Goal: Task Accomplishment & Management: Use online tool/utility

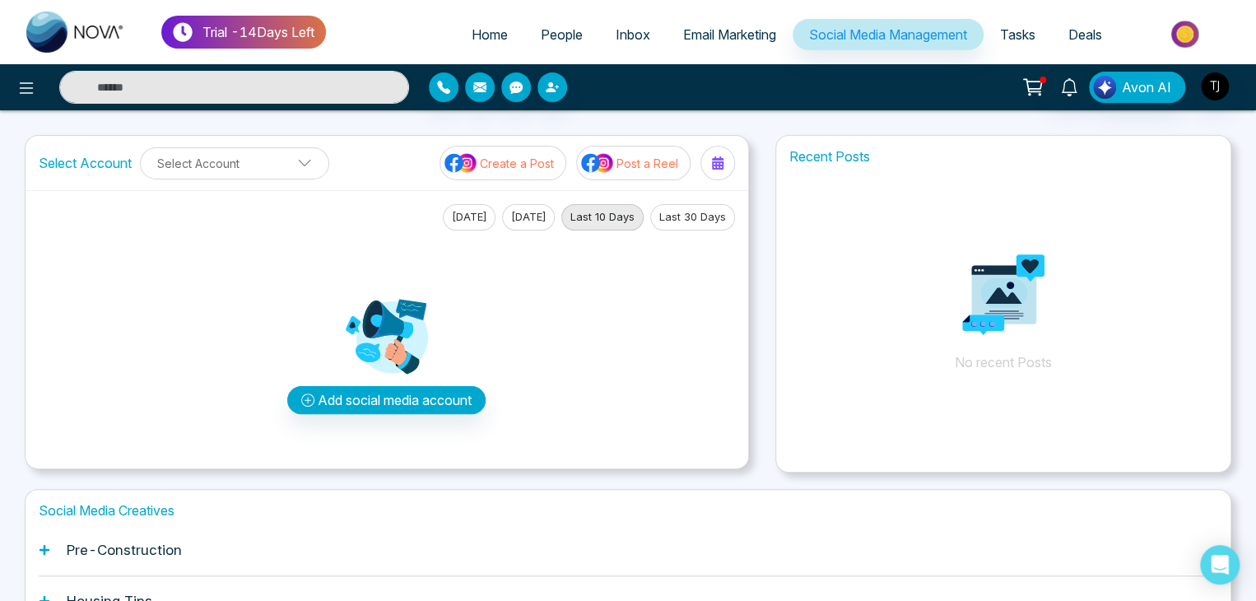
click at [703, 33] on span "Email Marketing" at bounding box center [729, 34] width 93 height 16
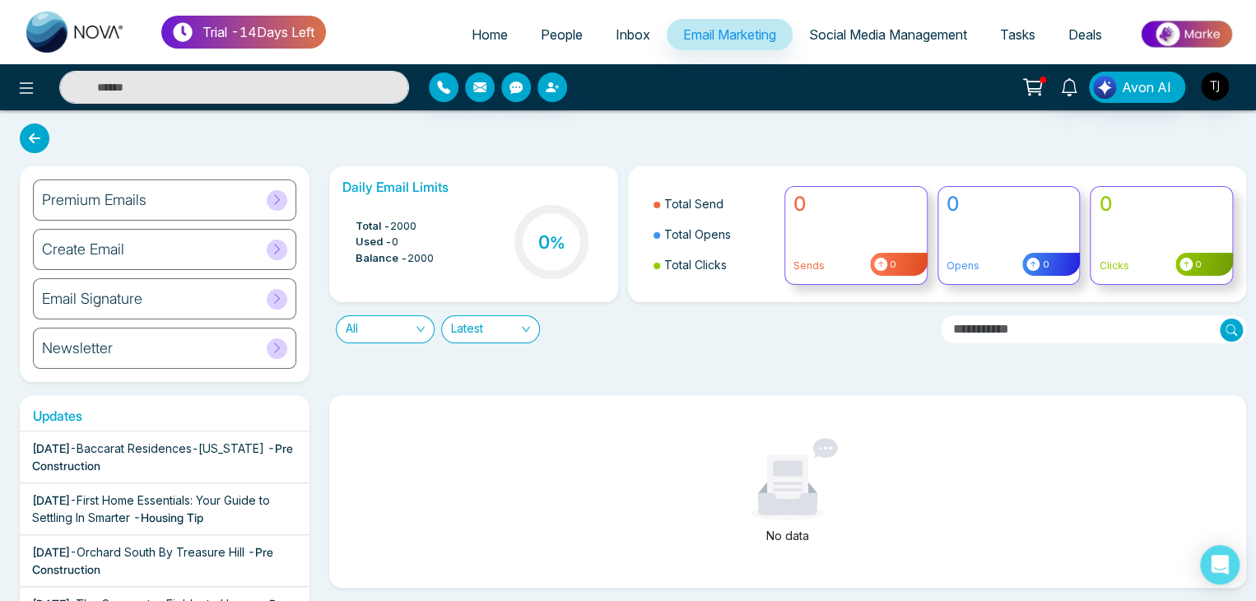
click at [277, 200] on icon at bounding box center [277, 199] width 12 height 12
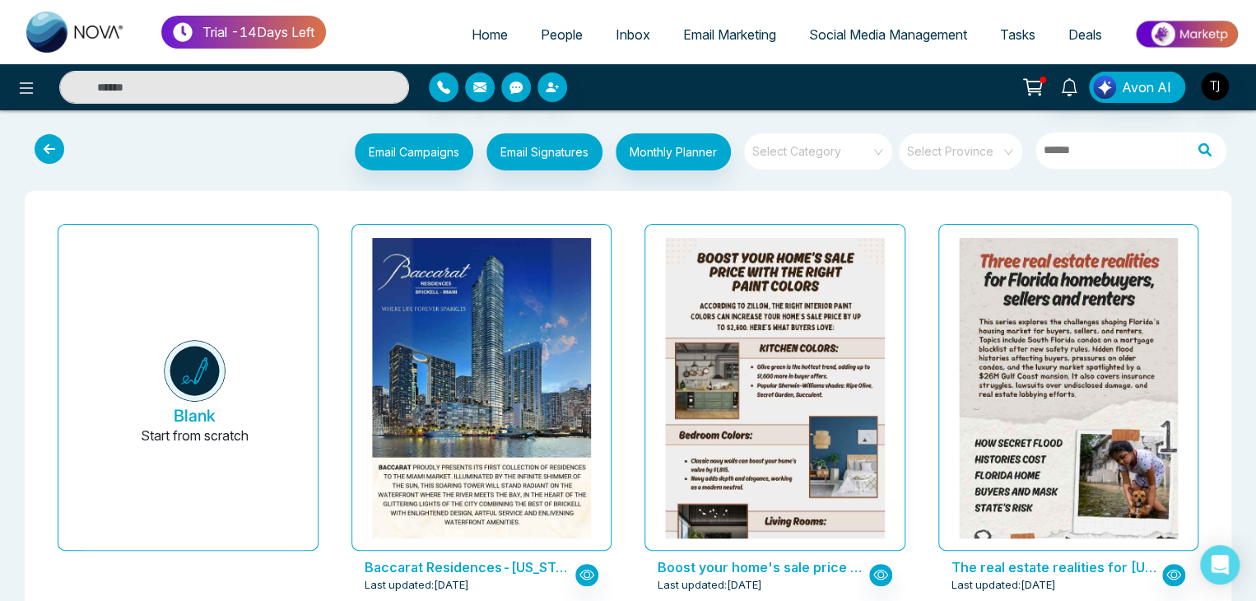
click at [54, 147] on icon at bounding box center [50, 149] width 30 height 30
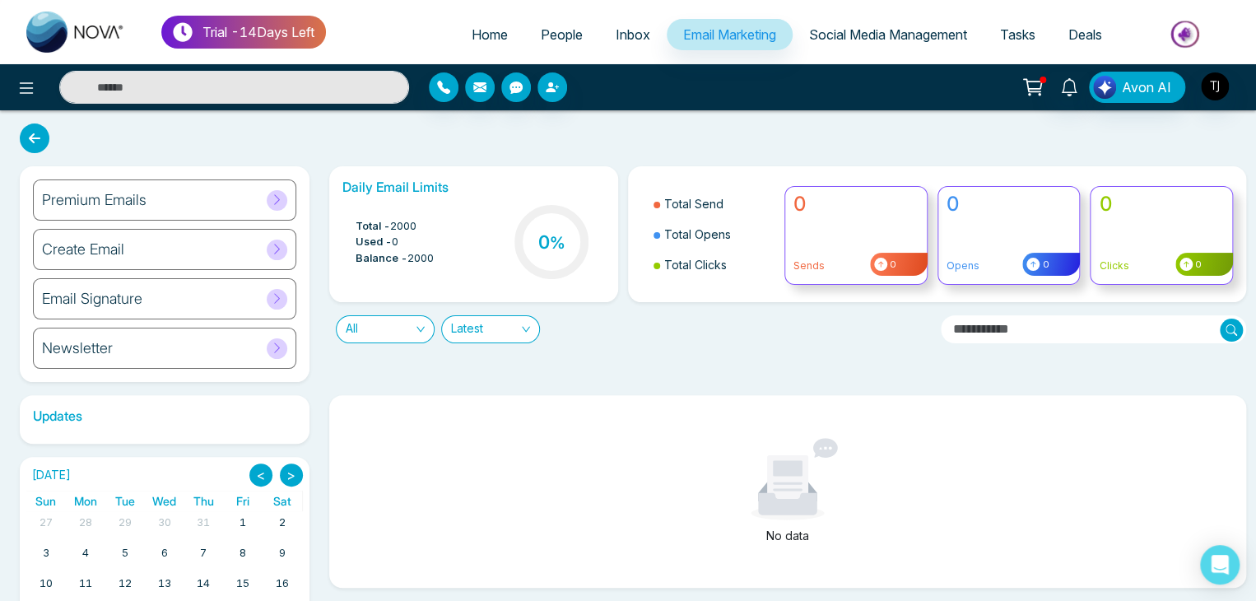
click at [269, 190] on div at bounding box center [277, 200] width 21 height 21
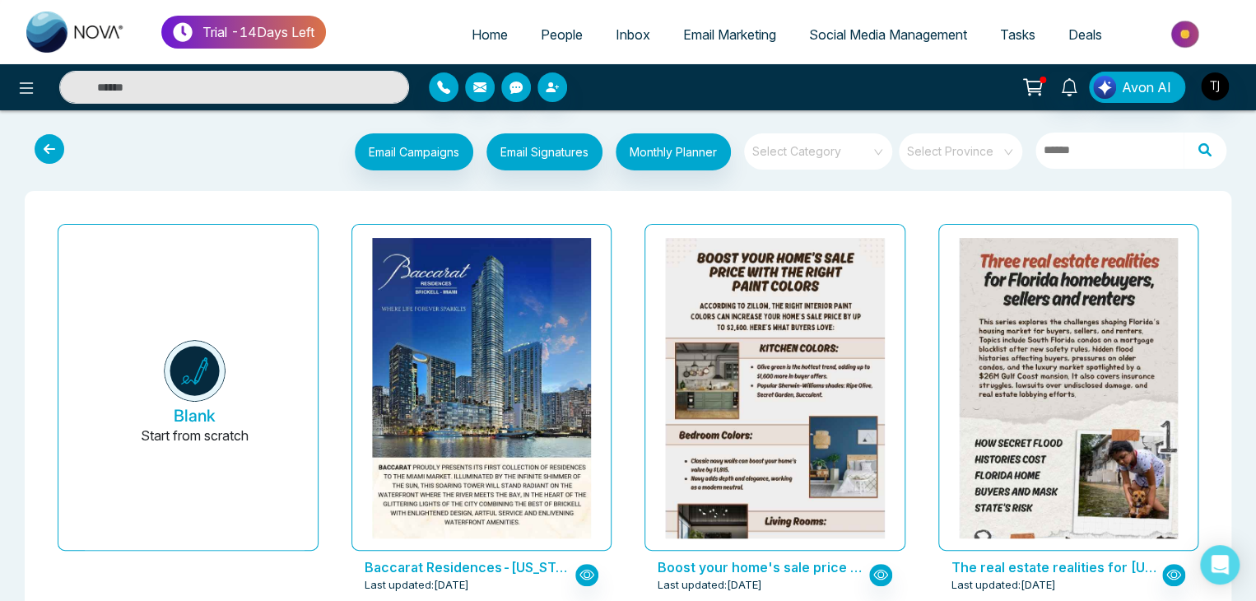
click at [54, 131] on div "Email Campaigns Start from scratch? View my campaigns Email Signatures Monthly …" at bounding box center [628, 154] width 1230 height 54
click at [54, 149] on icon at bounding box center [50, 149] width 30 height 30
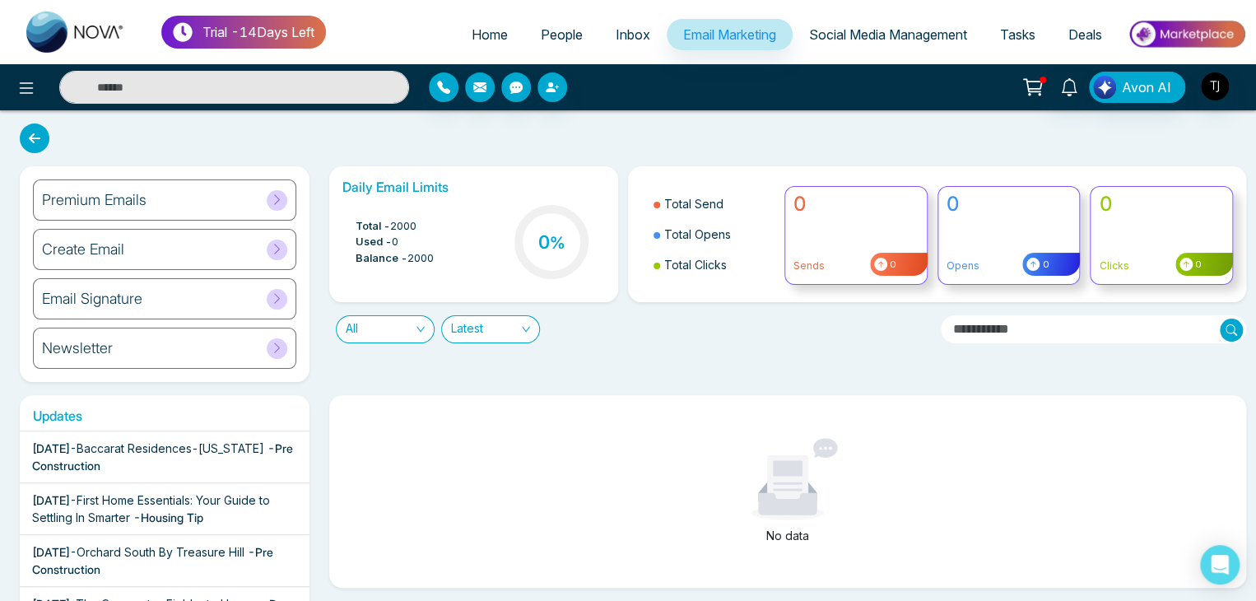
click at [283, 352] on span at bounding box center [277, 348] width 21 height 21
click at [797, 39] on span "Social Media Management" at bounding box center [888, 34] width 158 height 16
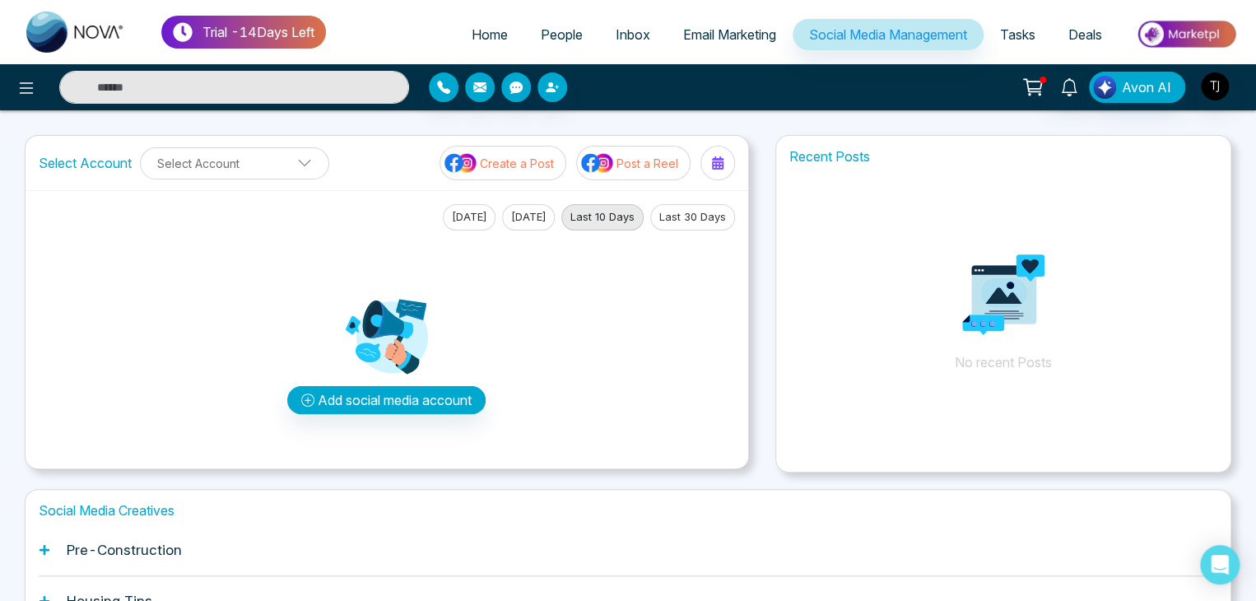
scroll to position [206, 0]
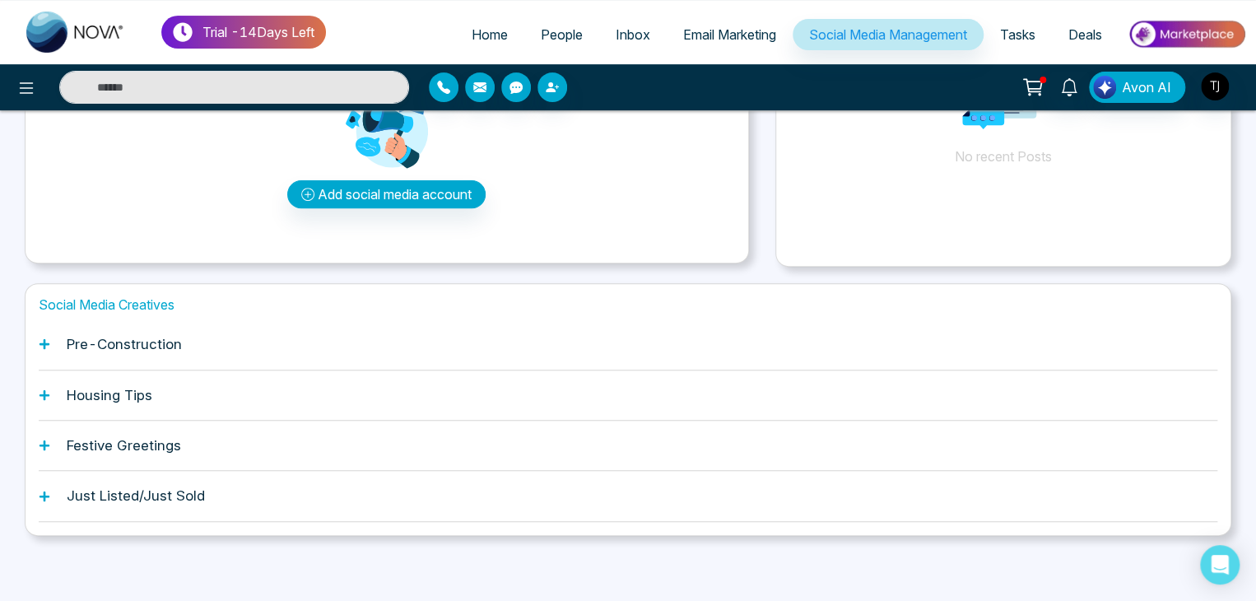
click at [167, 341] on h1 "Pre-Construction" at bounding box center [124, 344] width 115 height 16
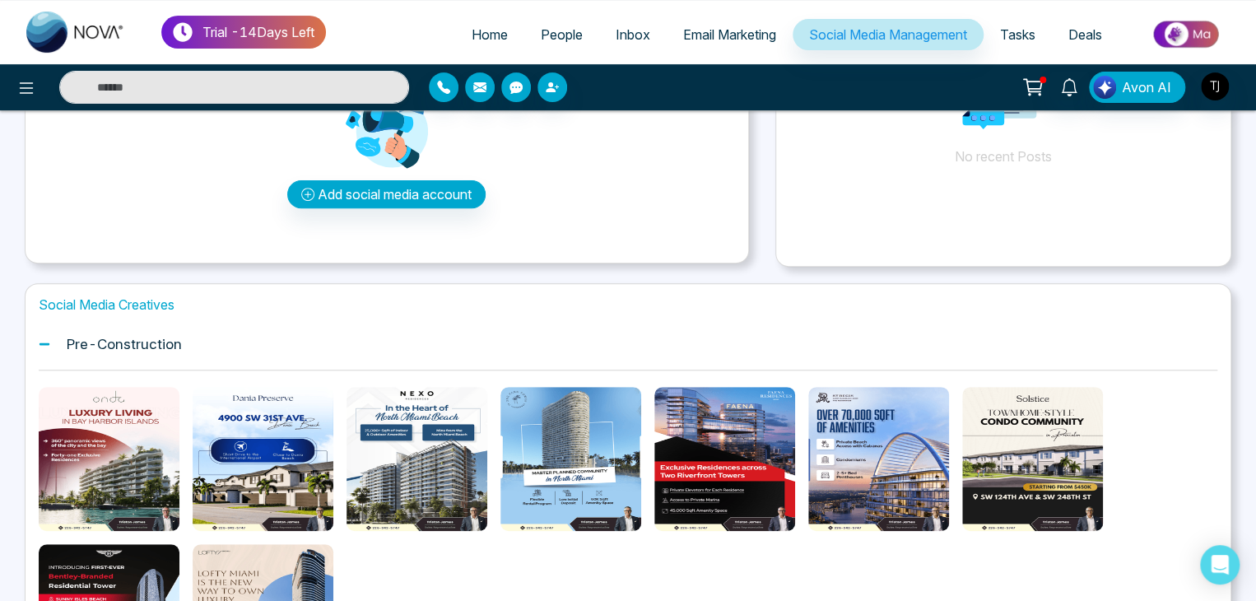
scroll to position [453, 0]
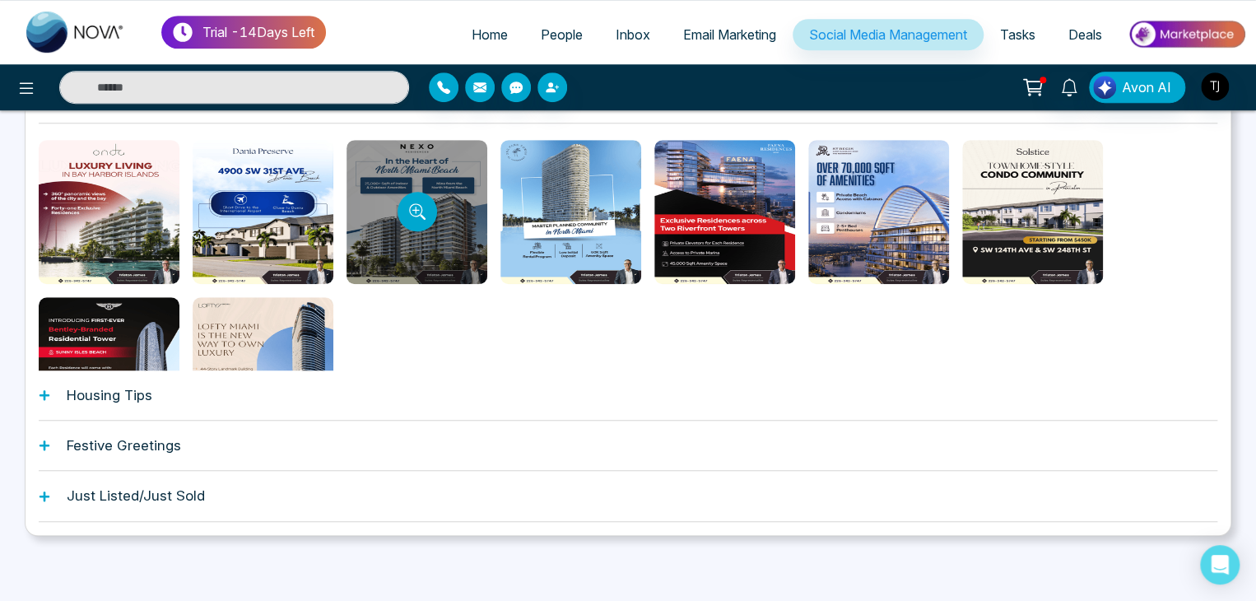
click at [441, 235] on div at bounding box center [417, 212] width 141 height 144
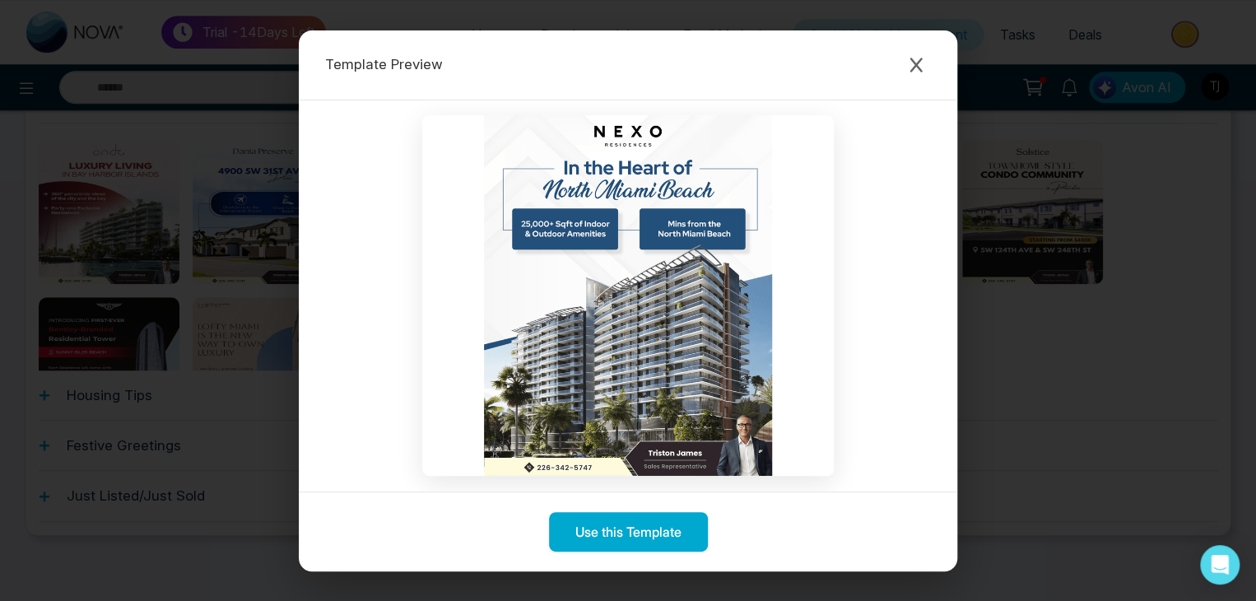
click at [797, 394] on div "Template Preview Use this Template" at bounding box center [628, 300] width 1256 height 601
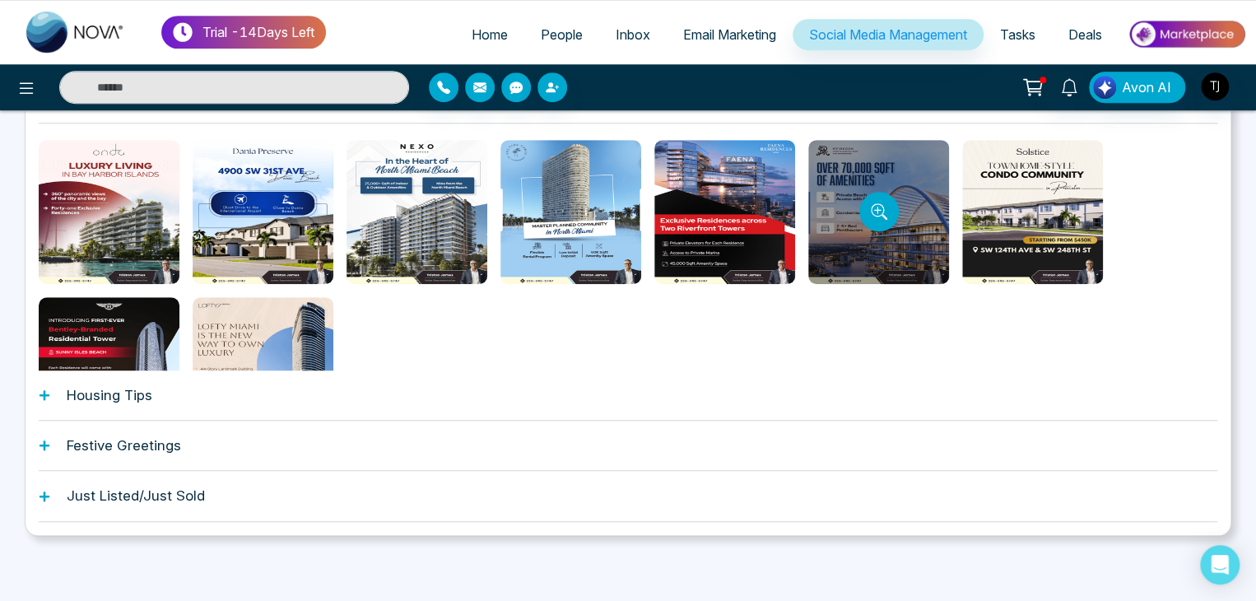
click at [797, 226] on div at bounding box center [878, 212] width 141 height 144
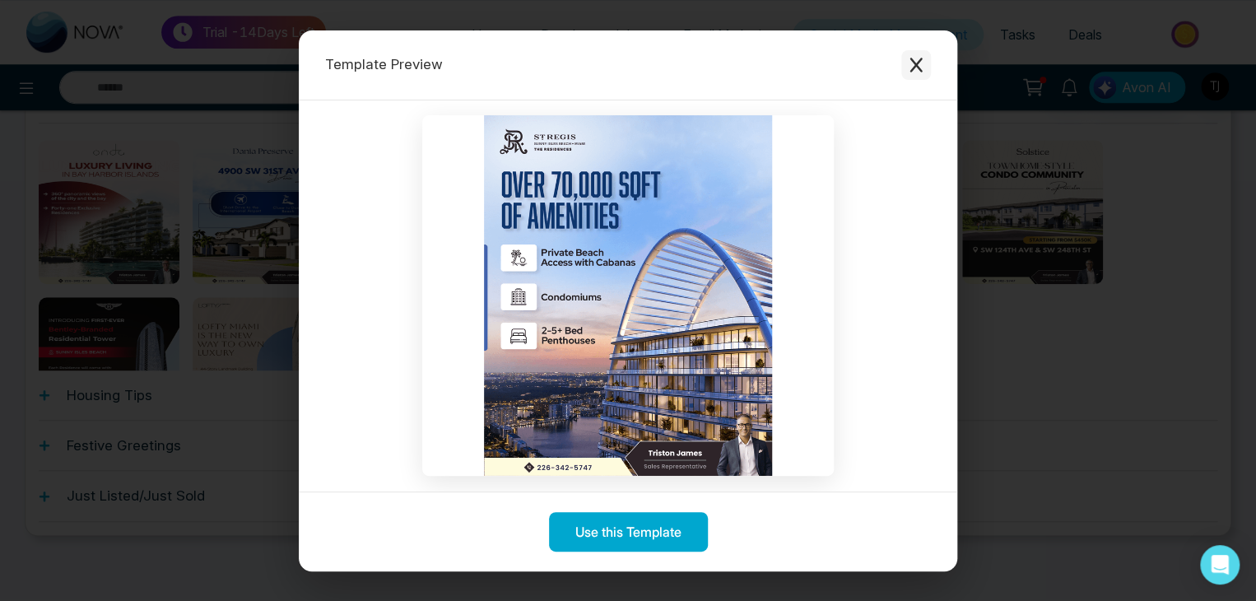
click at [797, 72] on icon "Close modal" at bounding box center [916, 65] width 16 height 16
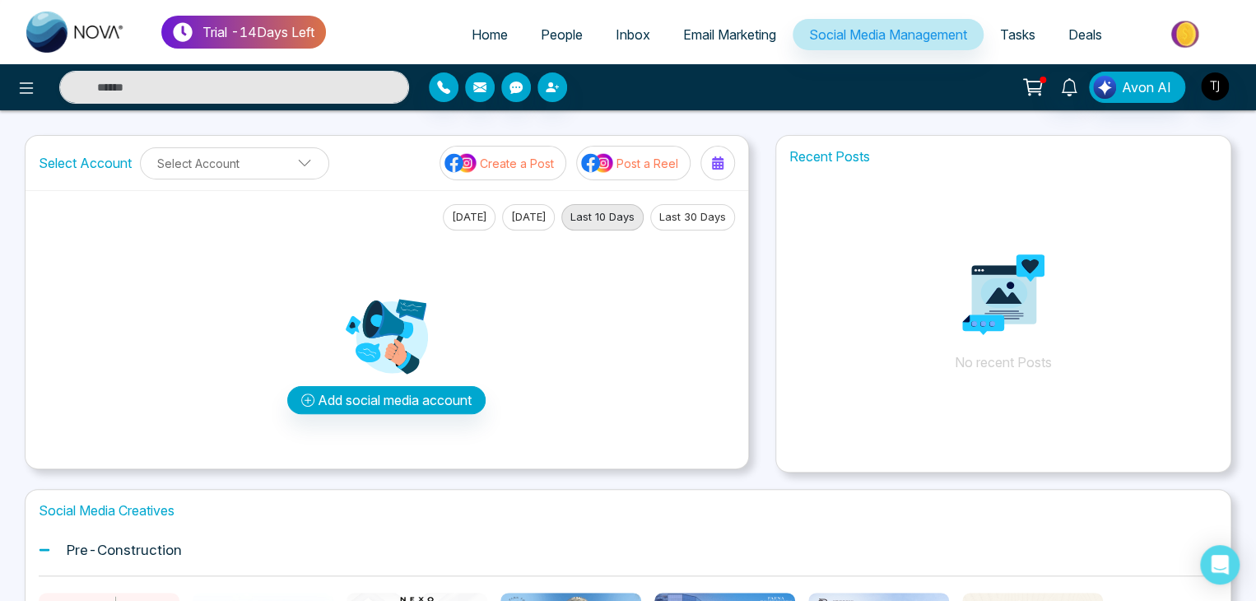
scroll to position [247, 0]
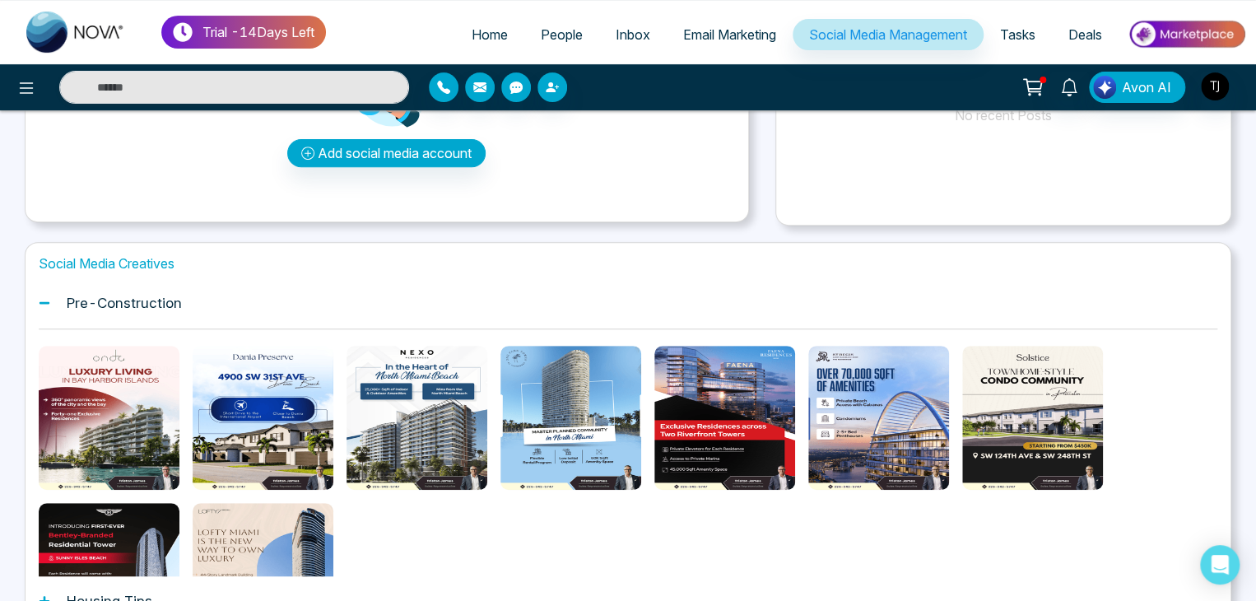
click at [49, 308] on icon at bounding box center [45, 303] width 12 height 12
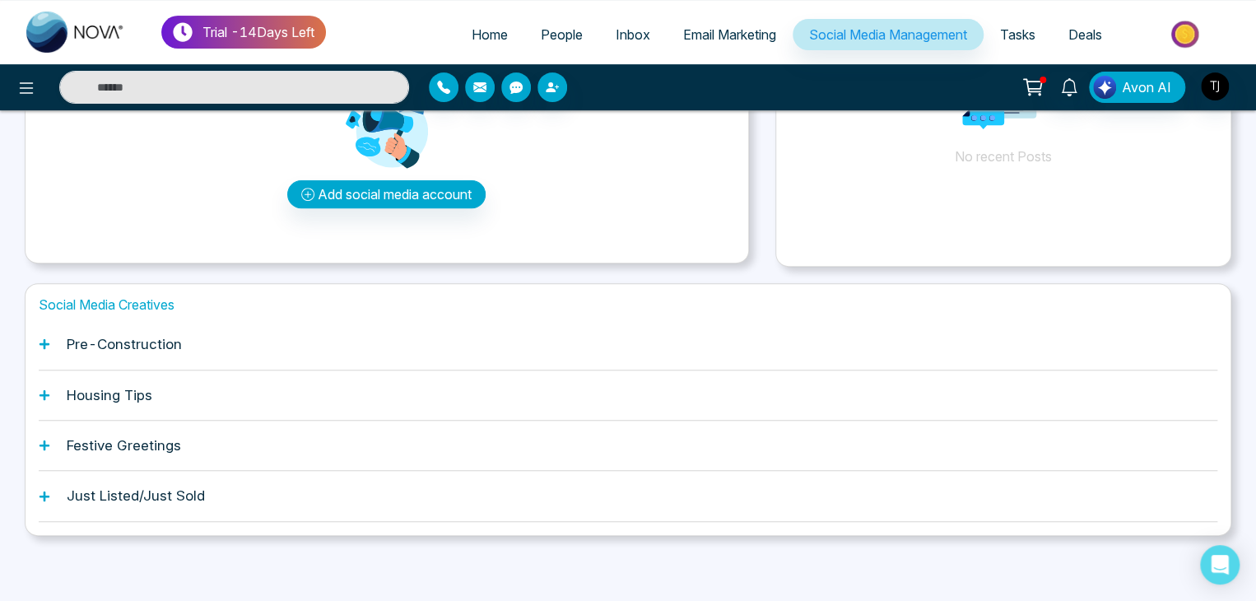
click at [49, 391] on icon at bounding box center [45, 395] width 12 height 12
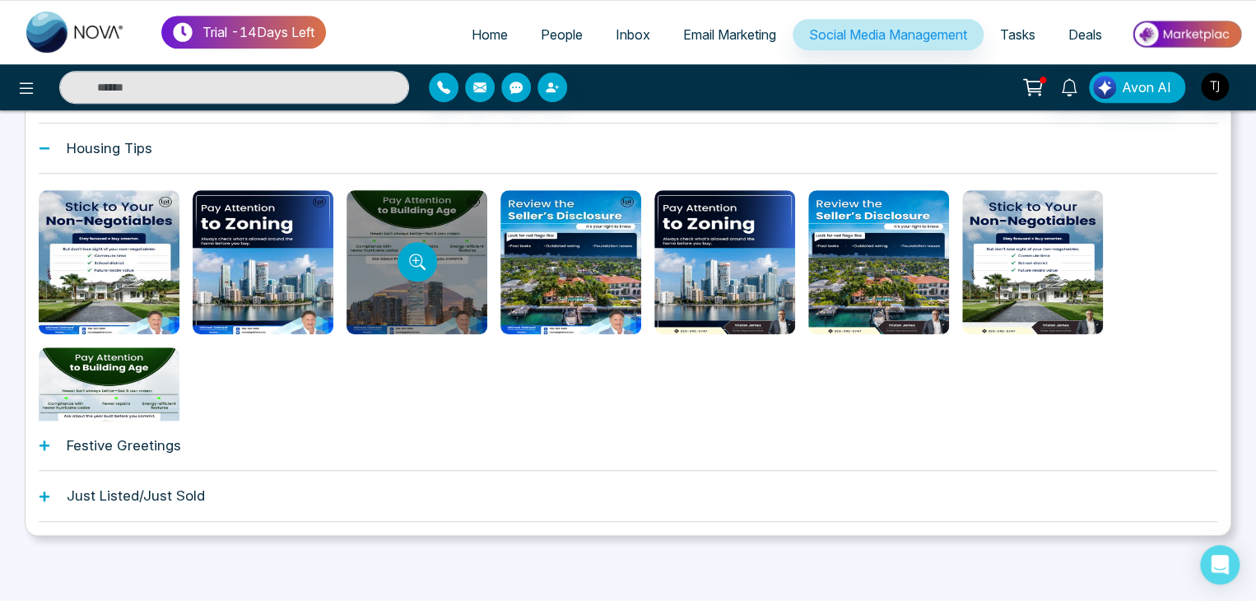
scroll to position [288, 0]
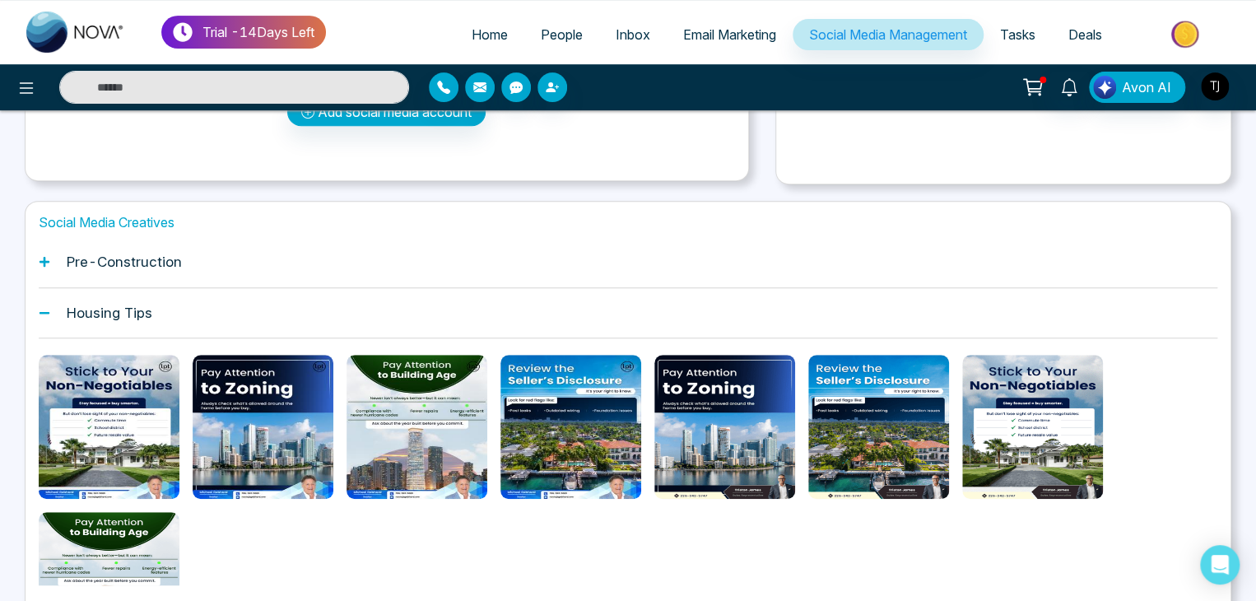
click at [44, 311] on icon at bounding box center [45, 312] width 10 height 2
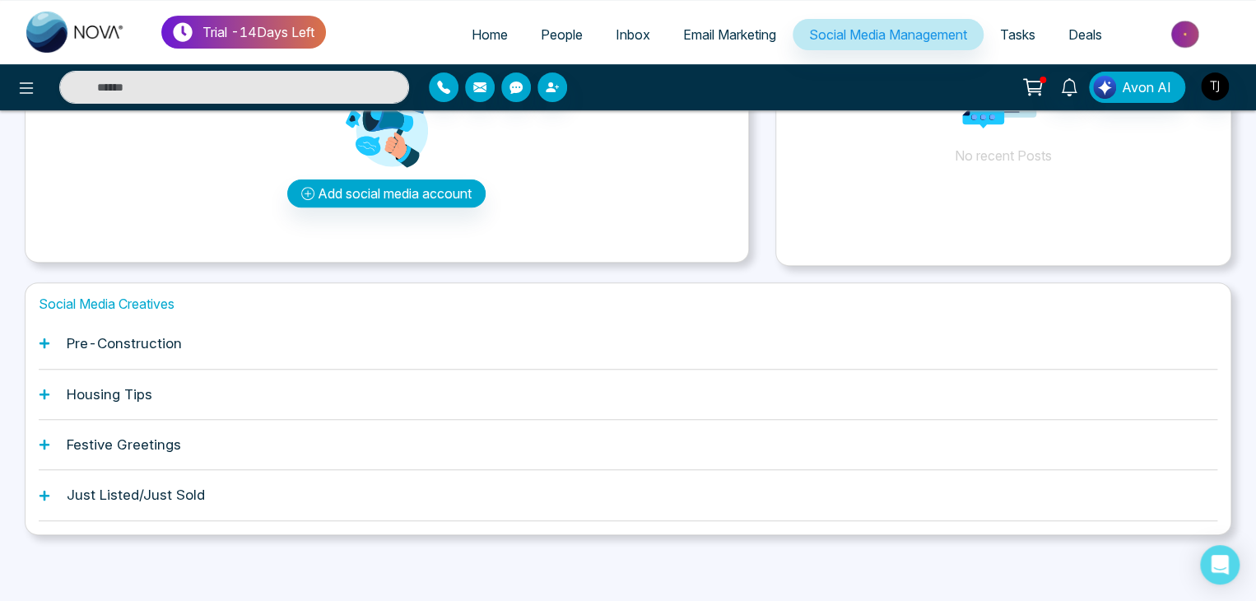
scroll to position [206, 0]
click at [52, 443] on div "Festive Greetings" at bounding box center [628, 446] width 1179 height 50
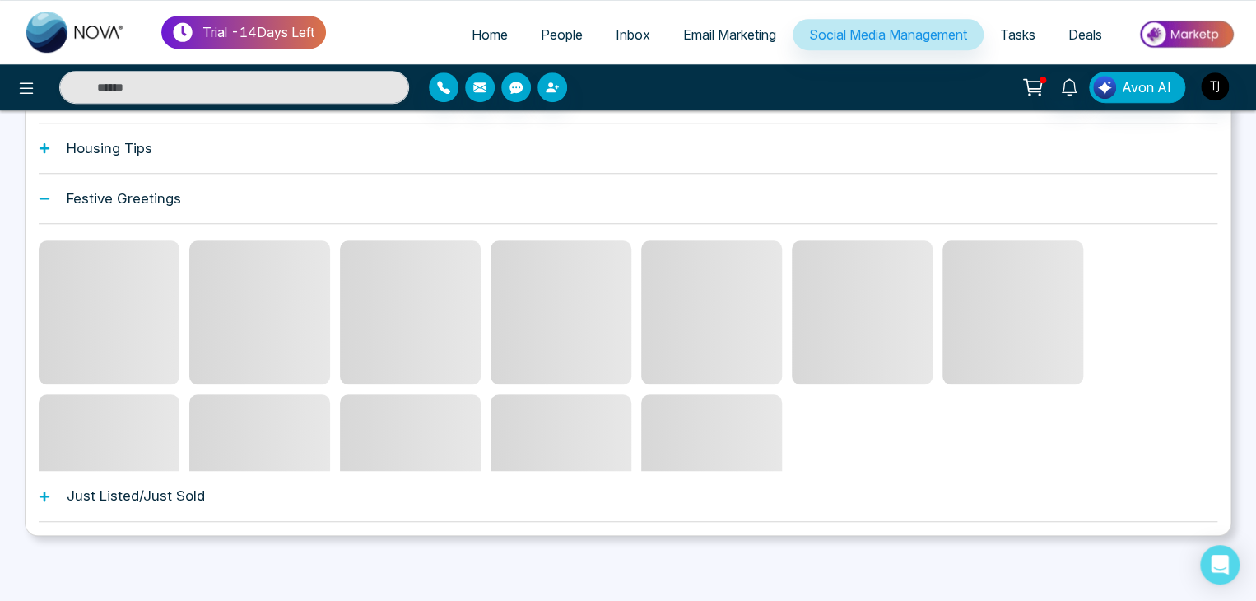
scroll to position [382, 0]
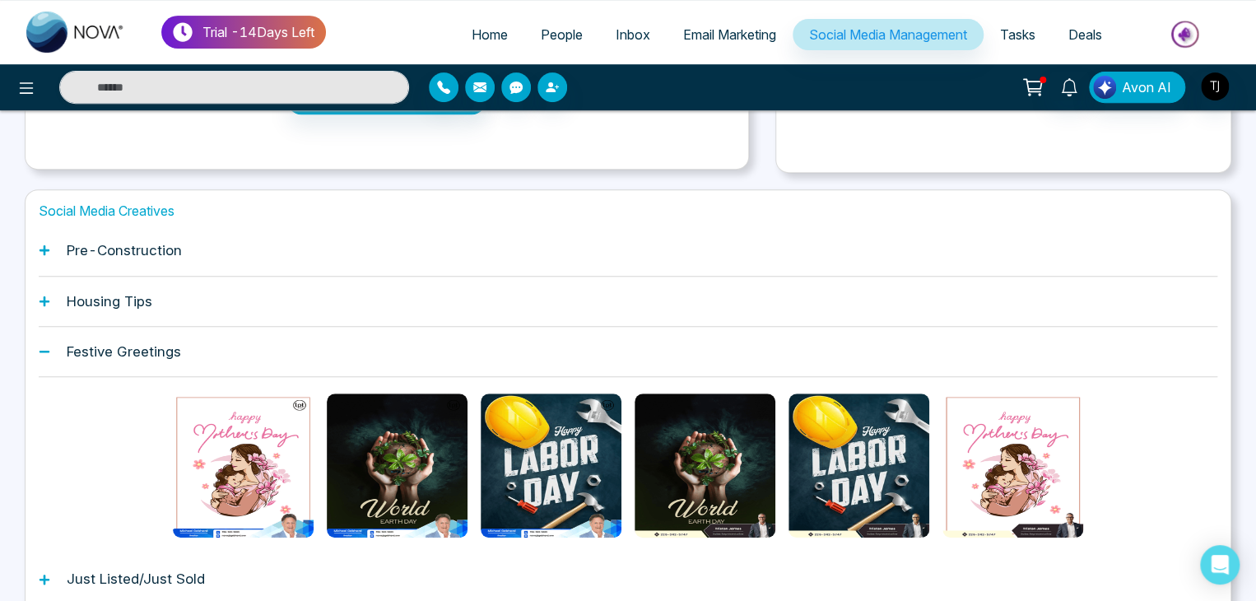
click at [50, 356] on div "Festive Greetings" at bounding box center [628, 352] width 1179 height 50
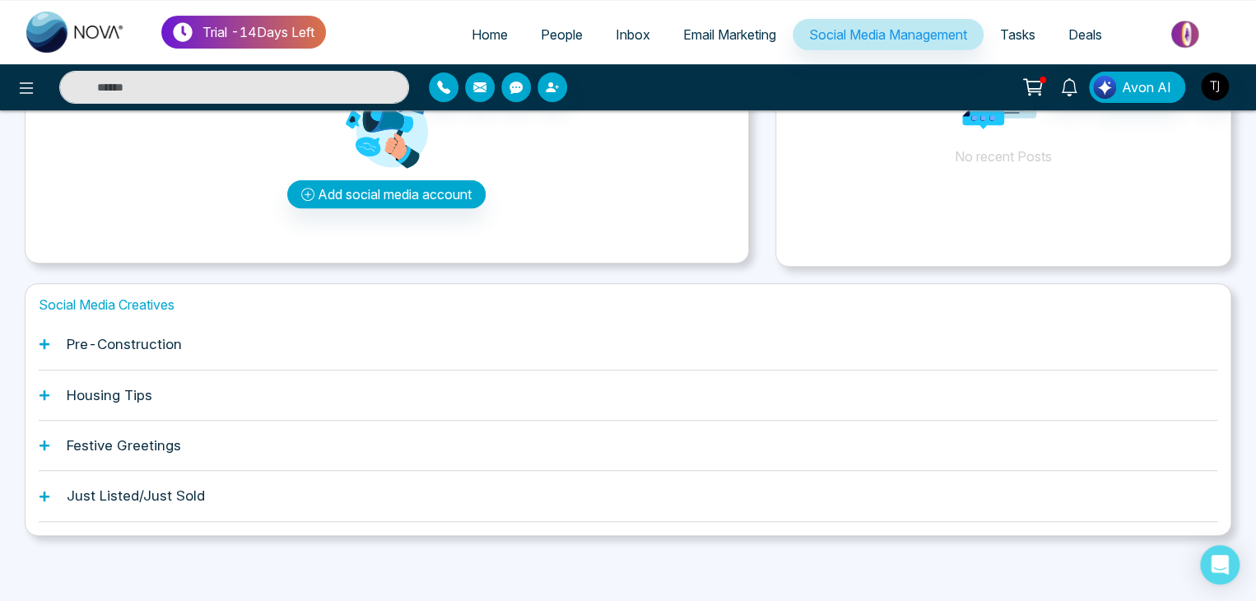
click at [46, 500] on icon at bounding box center [45, 497] width 12 height 12
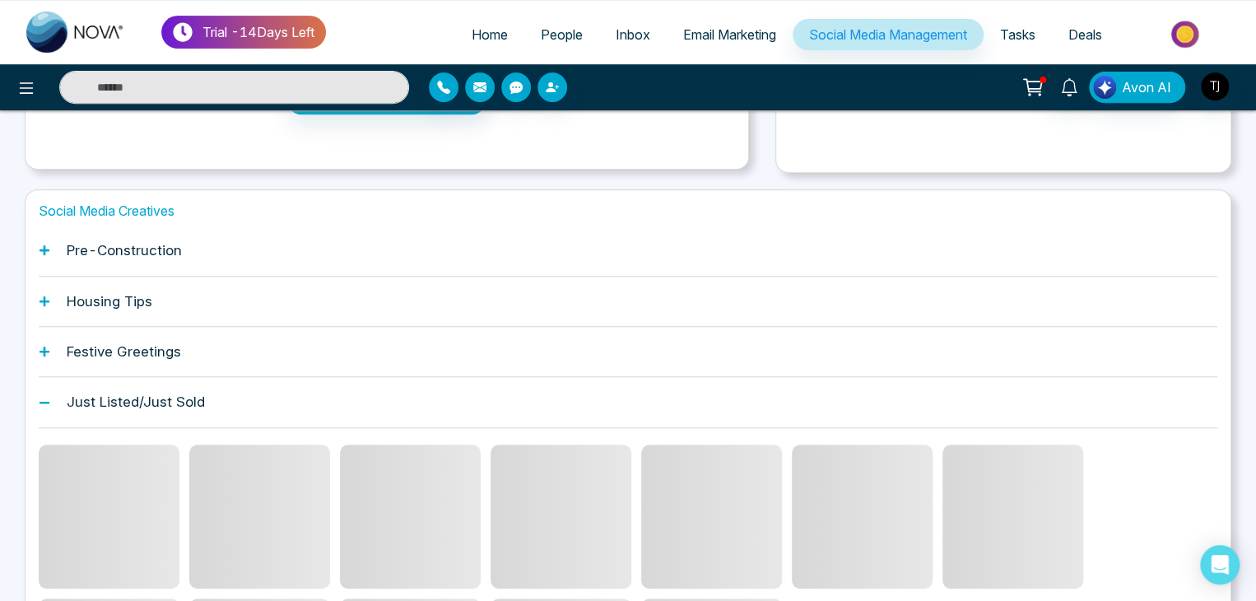
scroll to position [258, 0]
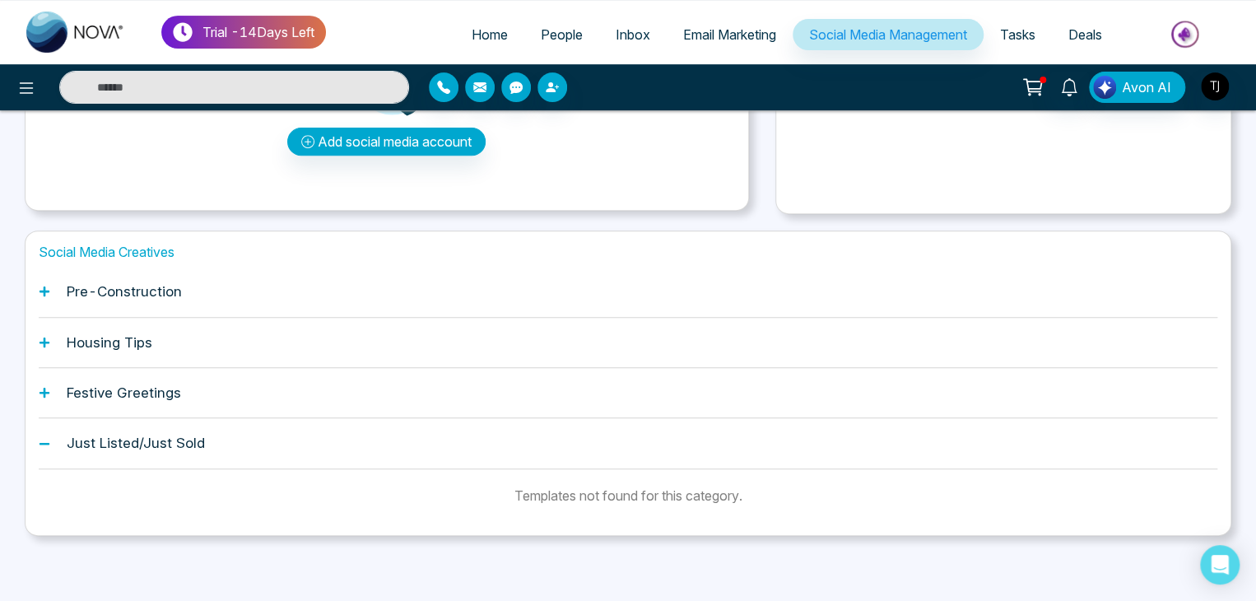
click at [41, 440] on icon at bounding box center [45, 444] width 12 height 12
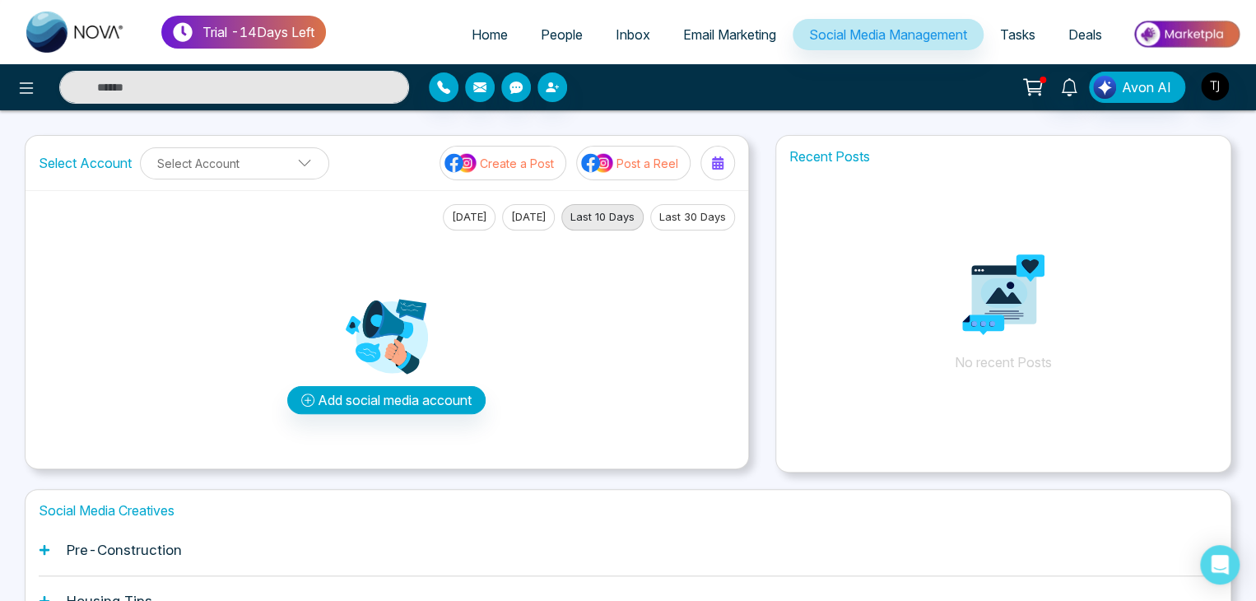
scroll to position [206, 0]
